Goal: Contribute content

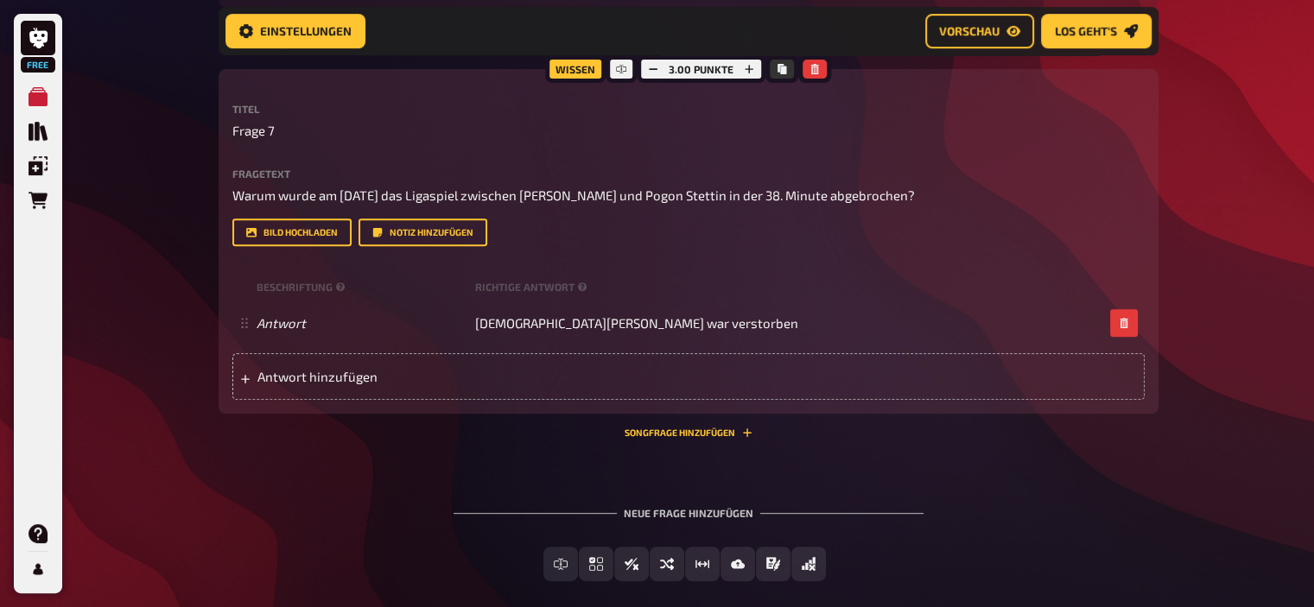
scroll to position [713, 0]
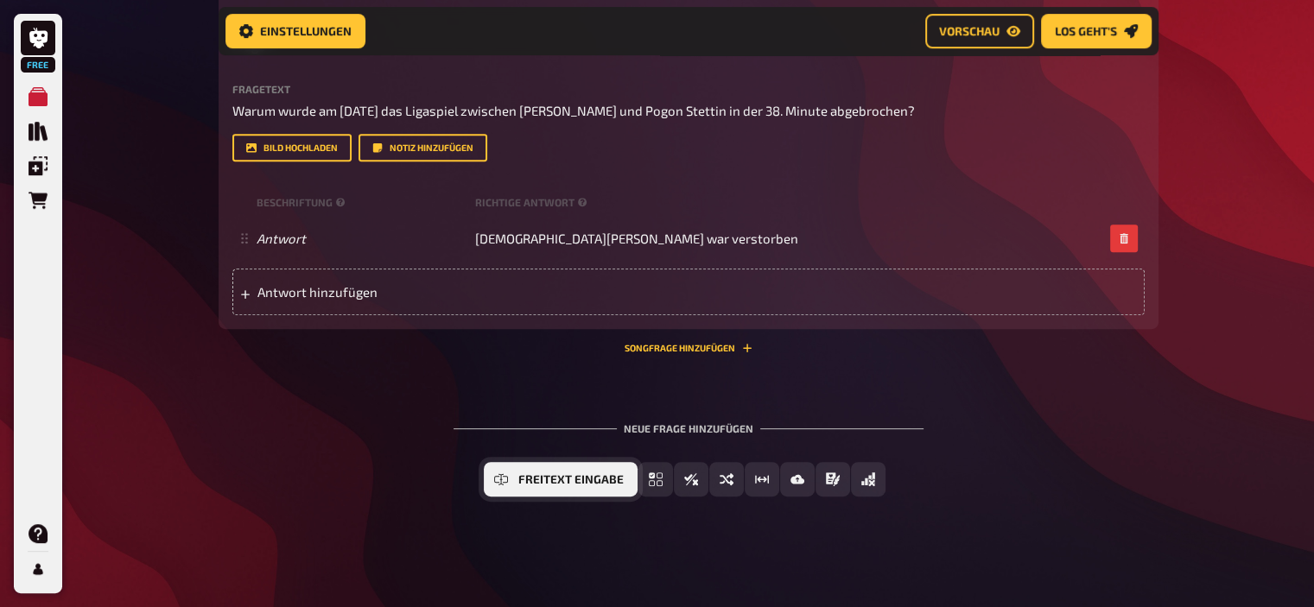
click at [547, 478] on span "Freitext Eingabe" at bounding box center [570, 480] width 105 height 12
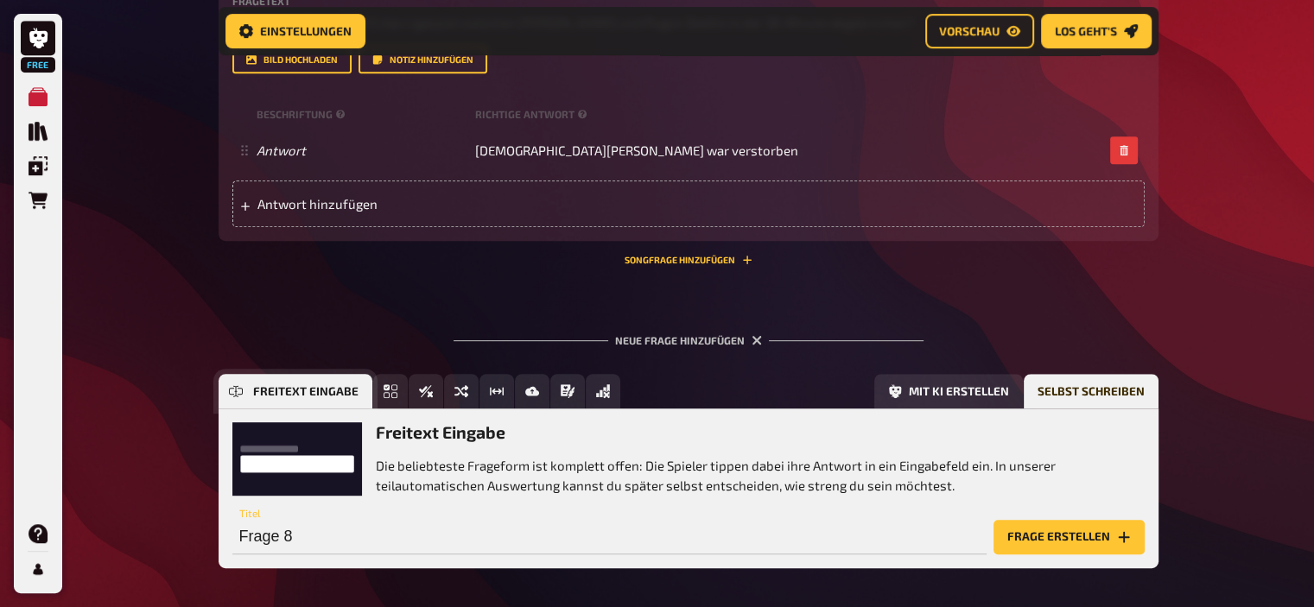
scroll to position [872, 0]
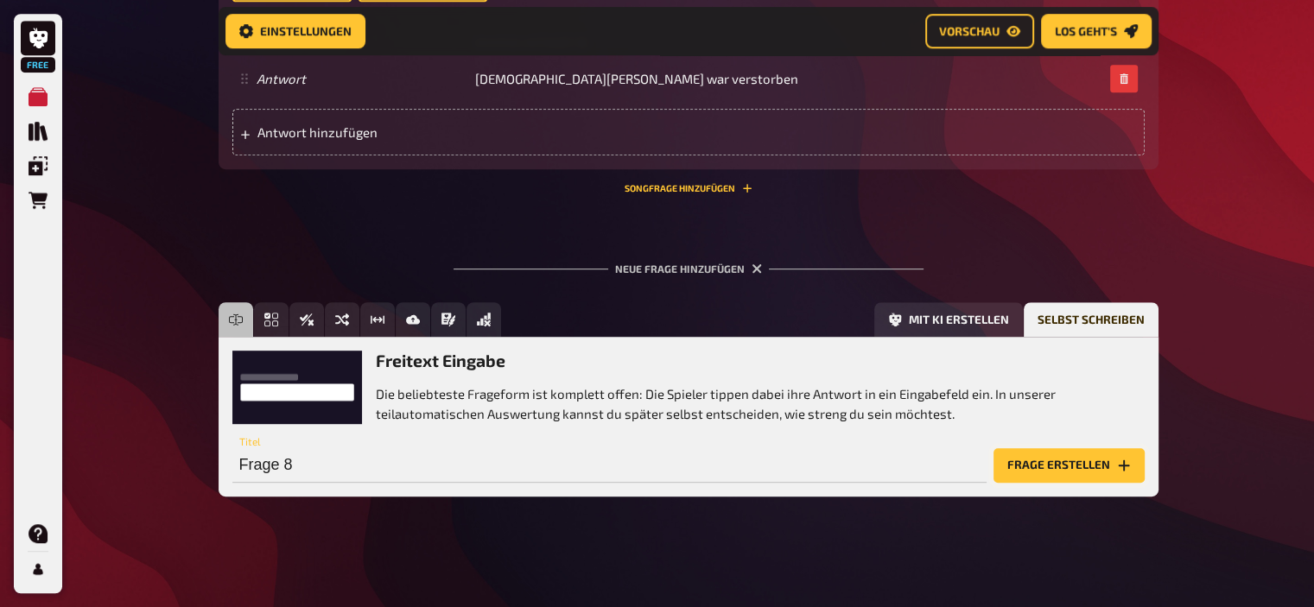
click at [1081, 455] on button "Frage erstellen" at bounding box center [1068, 465] width 151 height 35
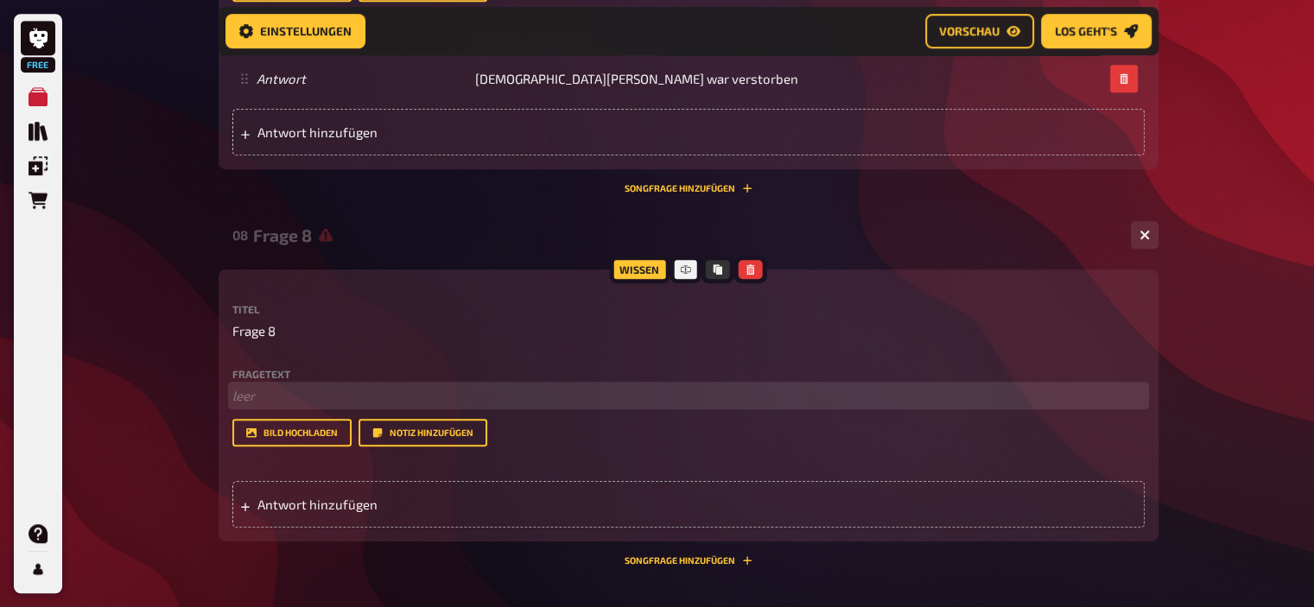
click at [350, 400] on p "﻿ leer" at bounding box center [688, 396] width 912 height 20
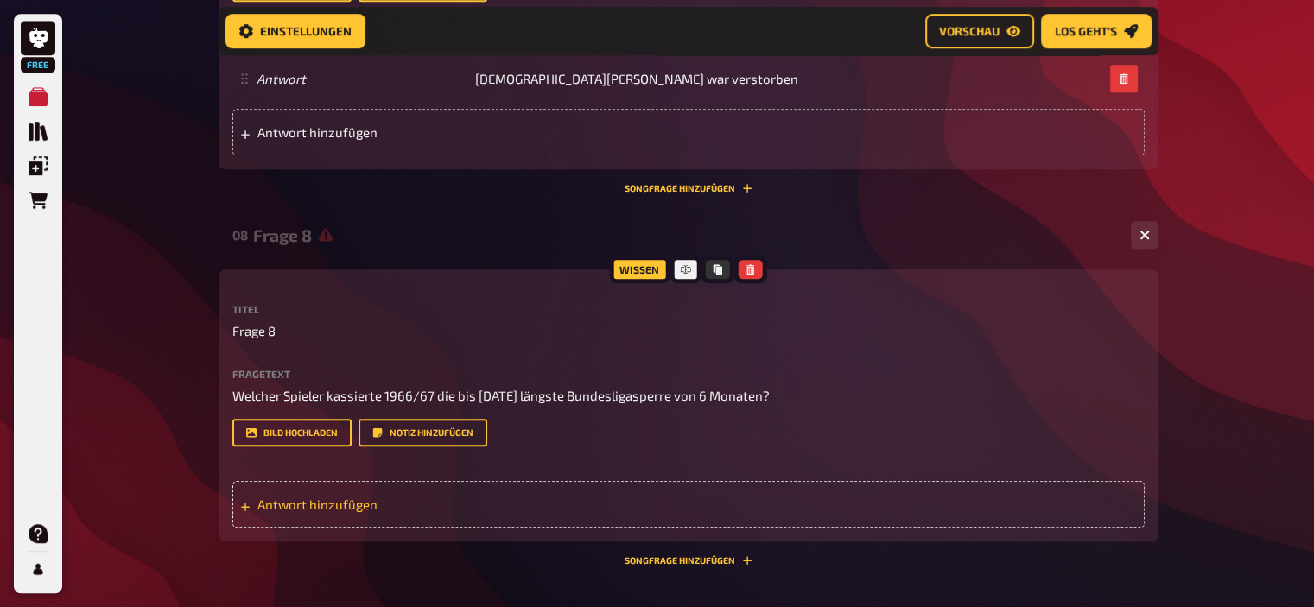
click at [341, 508] on span "Antwort hinzufügen" at bounding box center [391, 505] width 269 height 16
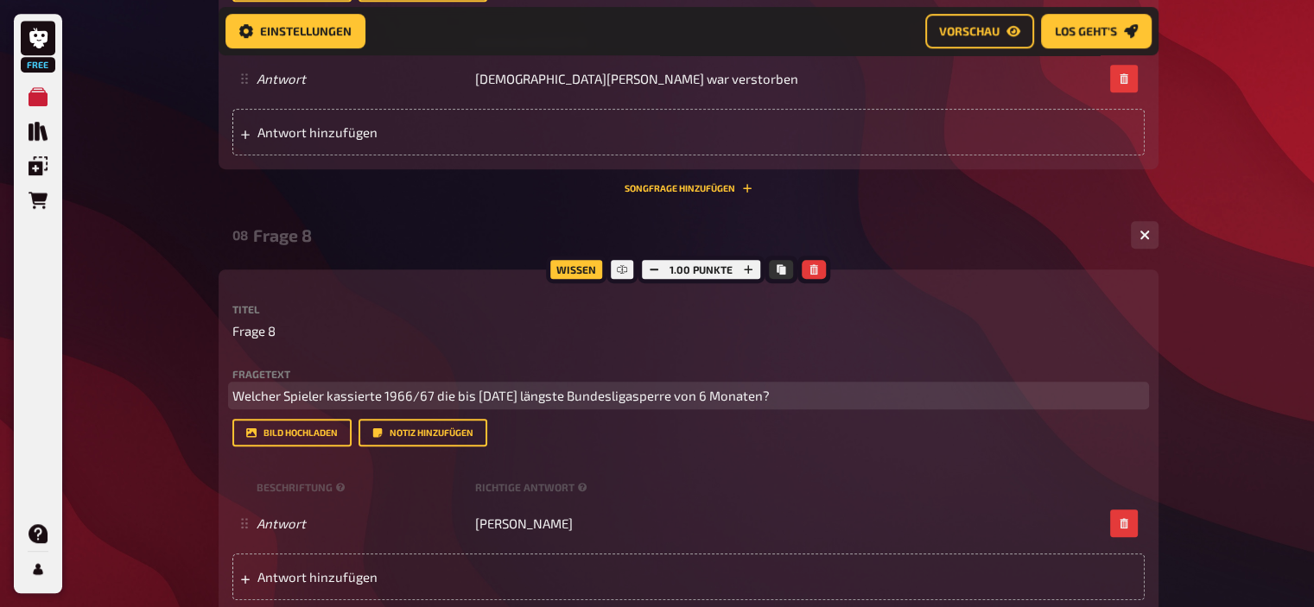
click at [434, 396] on span "Welcher Spieler kassierte 1966/67 die bis heute längste Bundesligasperre von 6 …" at bounding box center [500, 396] width 537 height 16
click at [493, 396] on span "Welcher Spieler kassierte 1966/67 wegen des Angriffs auf den Schiedsrichter die…" at bounding box center [626, 396] width 789 height 16
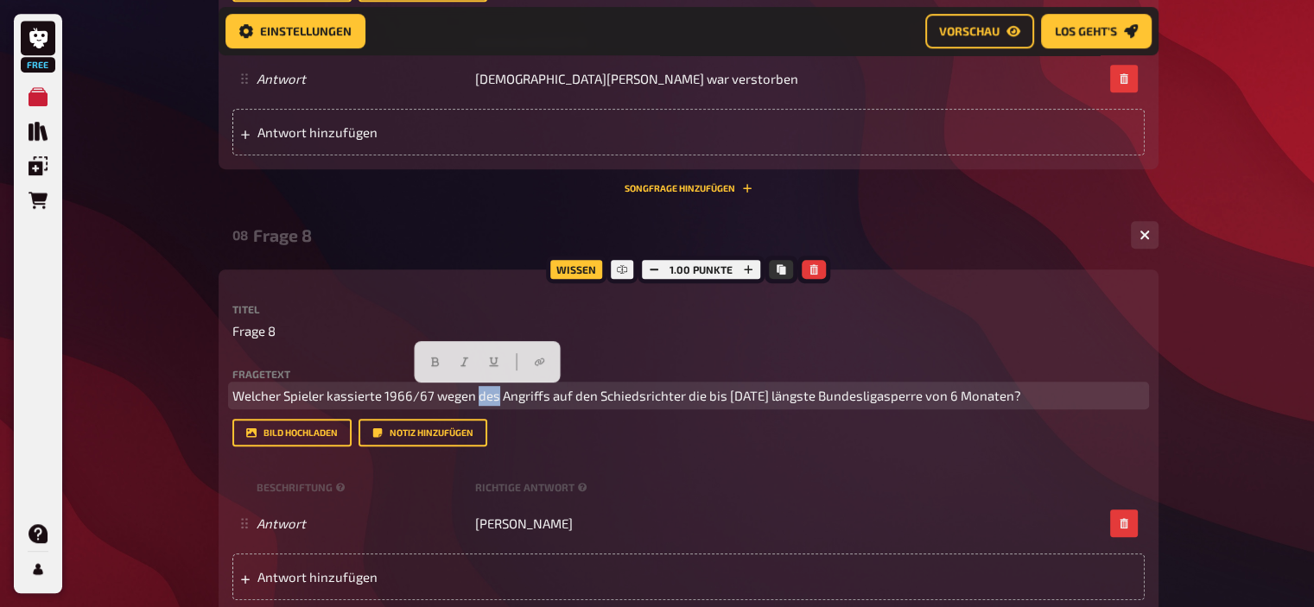
click at [493, 396] on span "Welcher Spieler kassierte 1966/67 wegen des Angriffs auf den Schiedsrichter die…" at bounding box center [626, 396] width 789 height 16
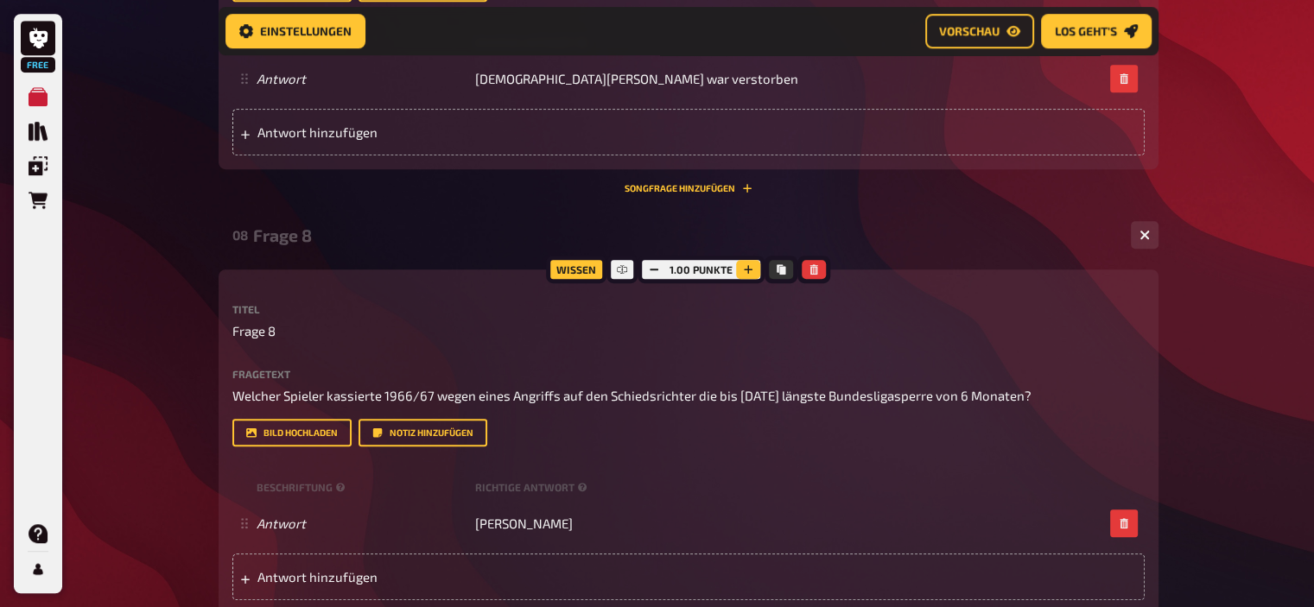
click at [752, 276] on button "button" at bounding box center [748, 269] width 24 height 19
click at [752, 276] on button "button" at bounding box center [749, 269] width 24 height 19
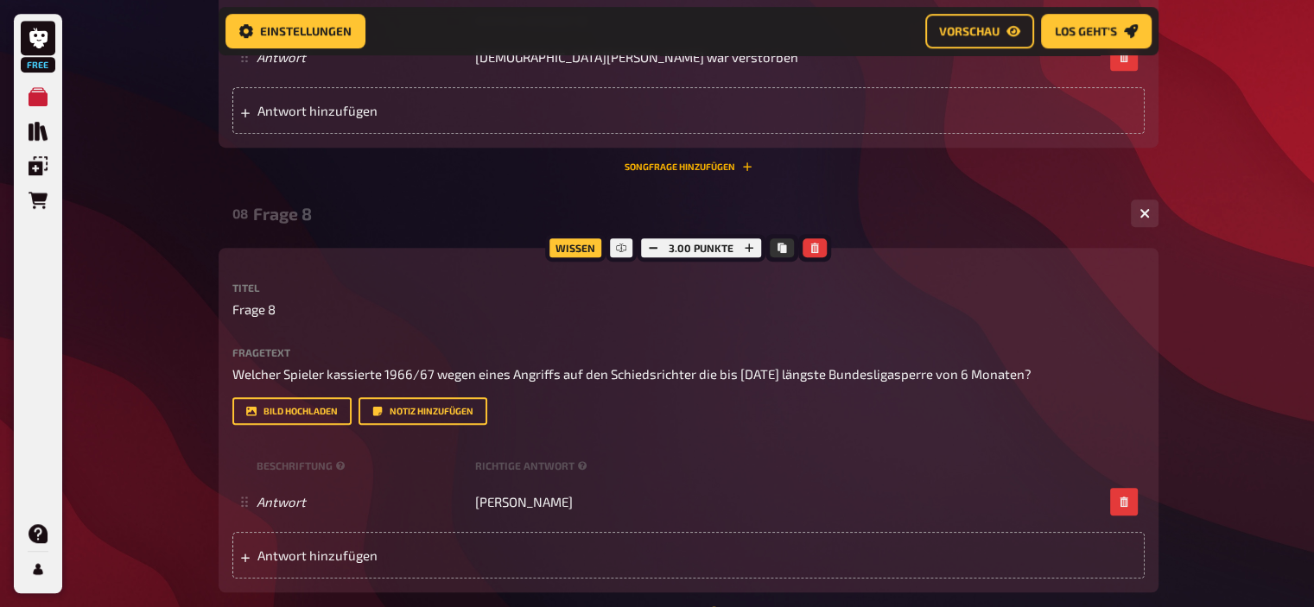
scroll to position [911, 0]
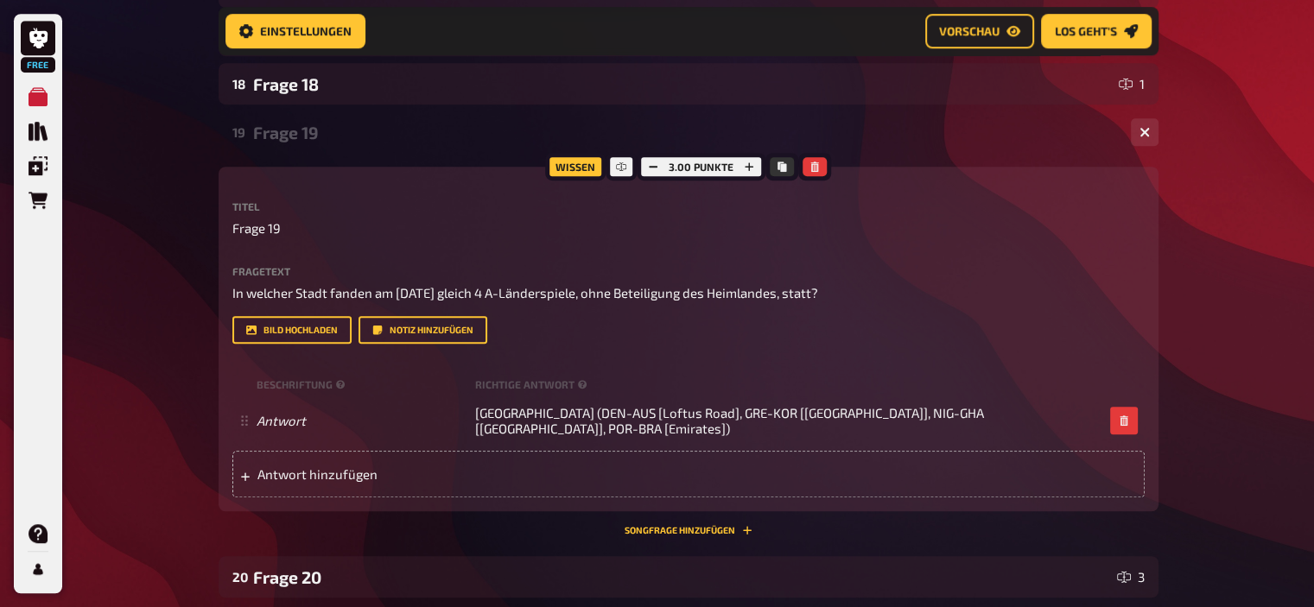
click at [318, 130] on div "Frage 19" at bounding box center [685, 133] width 864 height 20
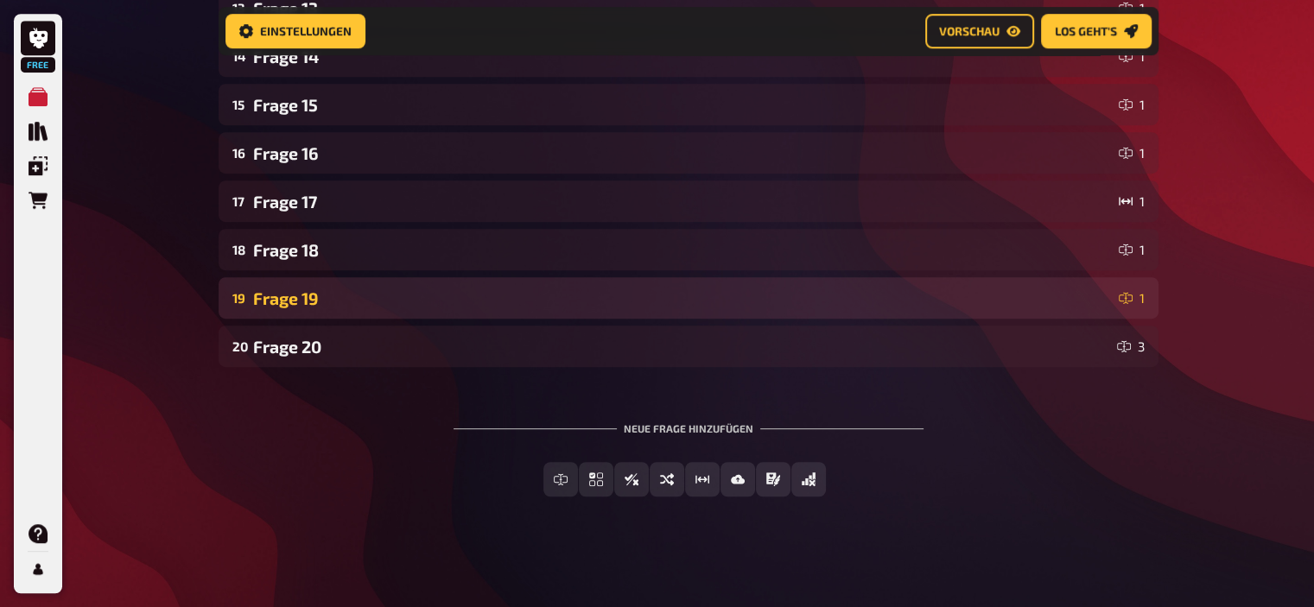
scroll to position [946, 0]
